Goal: Task Accomplishment & Management: Complete application form

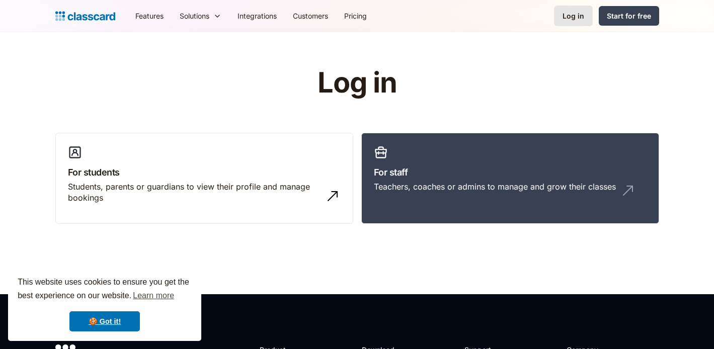
click at [580, 12] on div "Log in" at bounding box center [574, 16] width 22 height 11
click at [572, 14] on div "Log in" at bounding box center [574, 16] width 22 height 11
click at [492, 183] on div "Teachers, coaches or admins to manage and grow their classes" at bounding box center [495, 186] width 242 height 11
click at [621, 25] on link "Start for free" at bounding box center [629, 16] width 60 height 20
click at [405, 164] on link "For staff Teachers, coaches or admins to manage and grow their classes" at bounding box center [510, 179] width 298 height 92
